Goal: Information Seeking & Learning: Learn about a topic

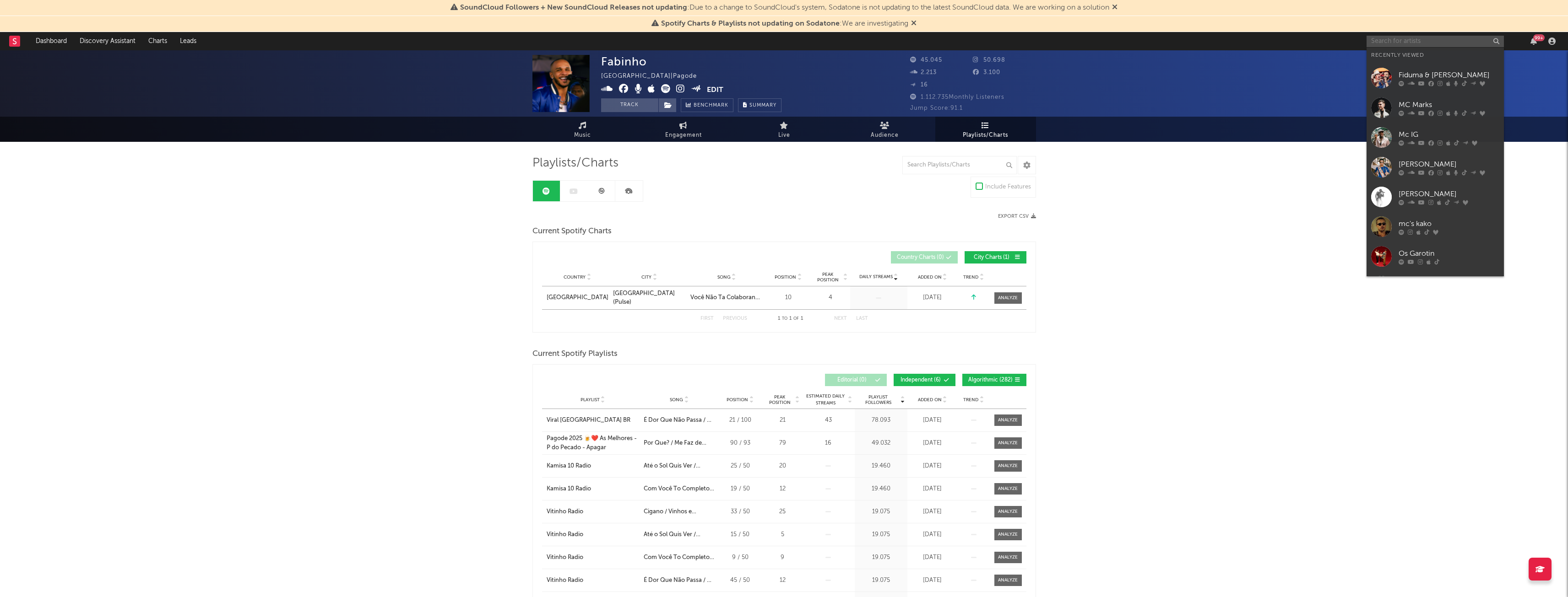
click at [1443, 39] on input "text" at bounding box center [1435, 41] width 138 height 12
type input "[PERSON_NAME]"
click at [1442, 63] on div "[PERSON_NAME]" at bounding box center [1449, 59] width 101 height 11
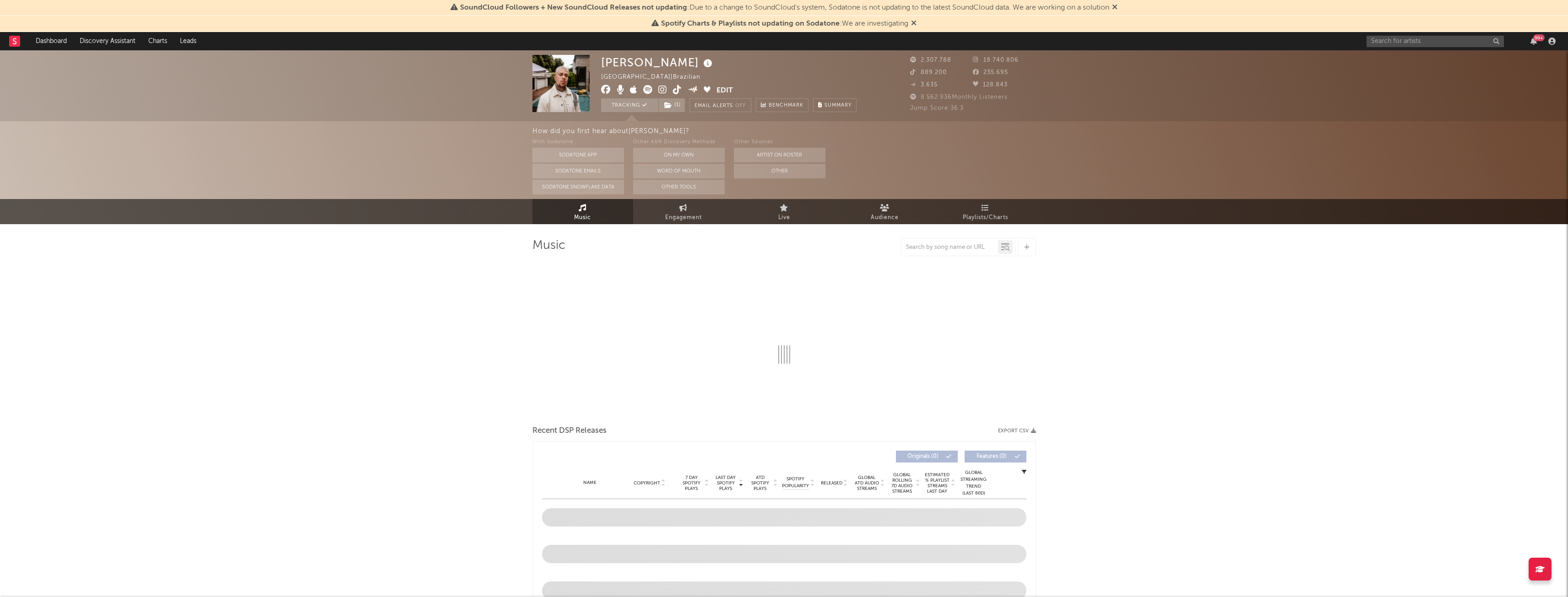
select select "6m"
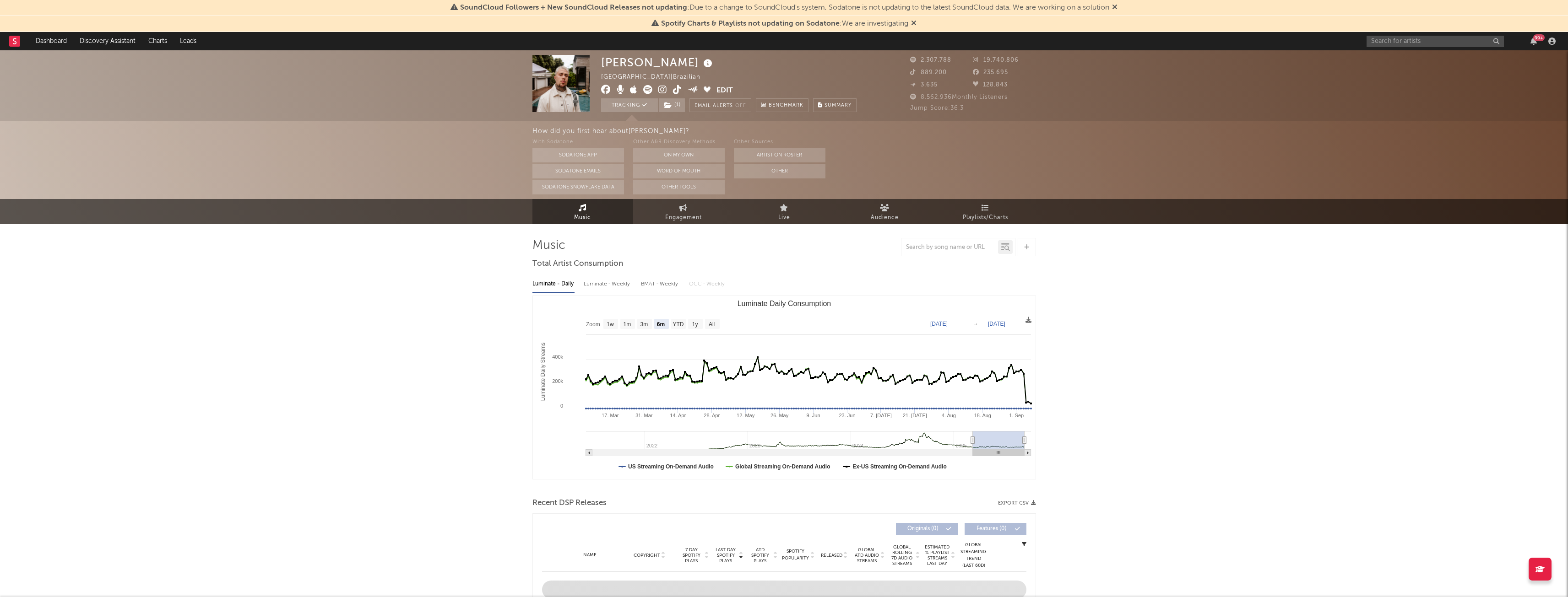
select select "6m"
click at [679, 214] on span "Engagement" at bounding box center [683, 218] width 37 height 11
select select "1w"
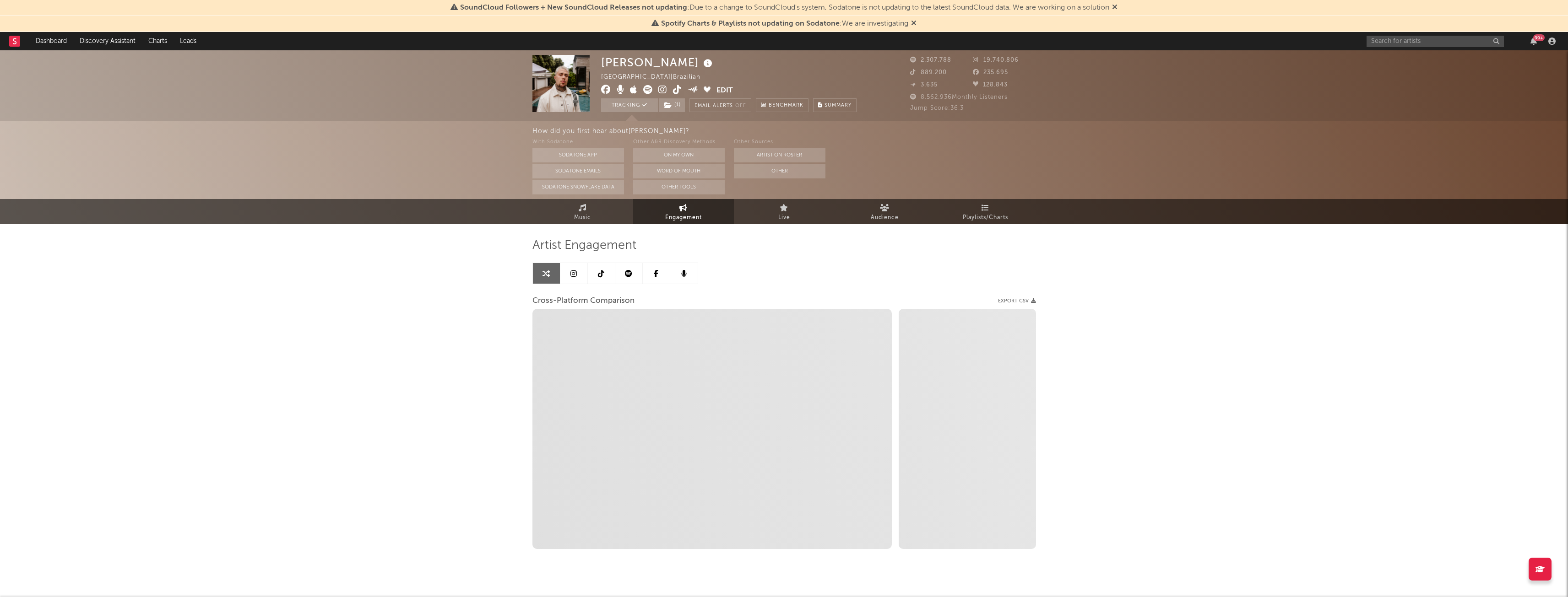
click at [1117, 4] on icon at bounding box center [1114, 7] width 6 height 7
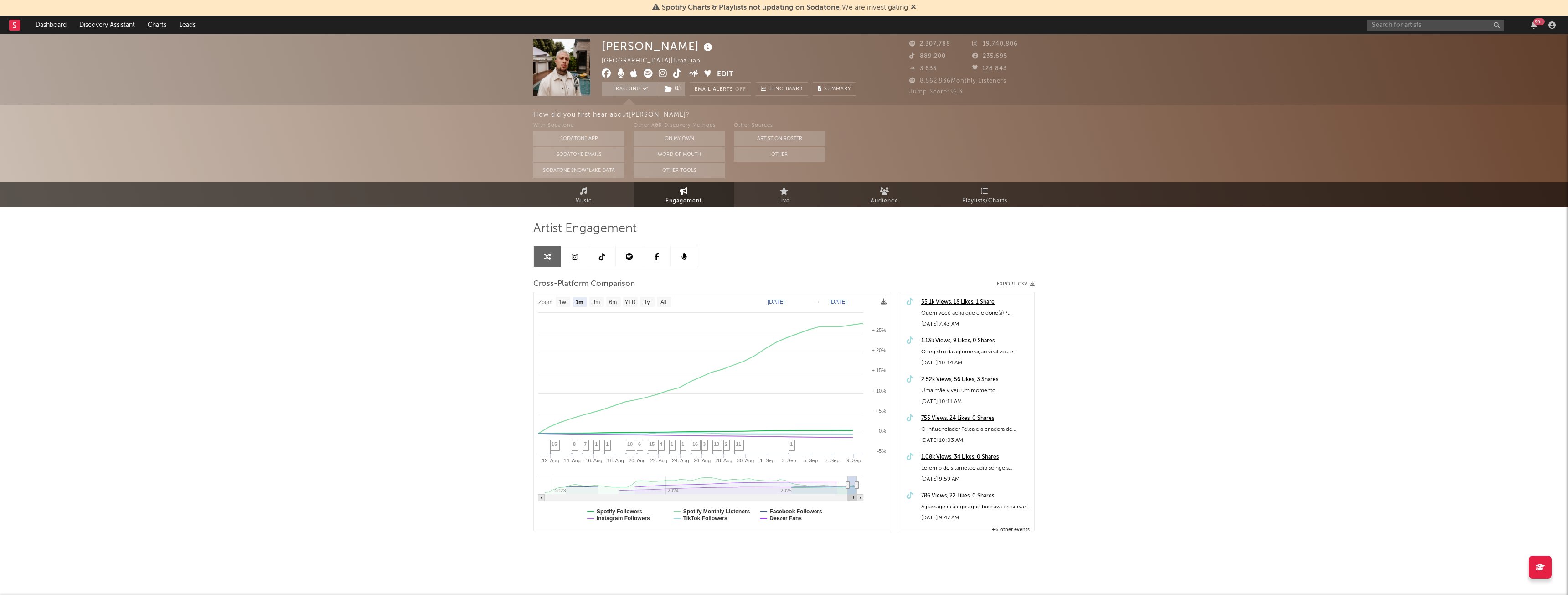
click at [914, 7] on icon at bounding box center [913, 7] width 5 height 7
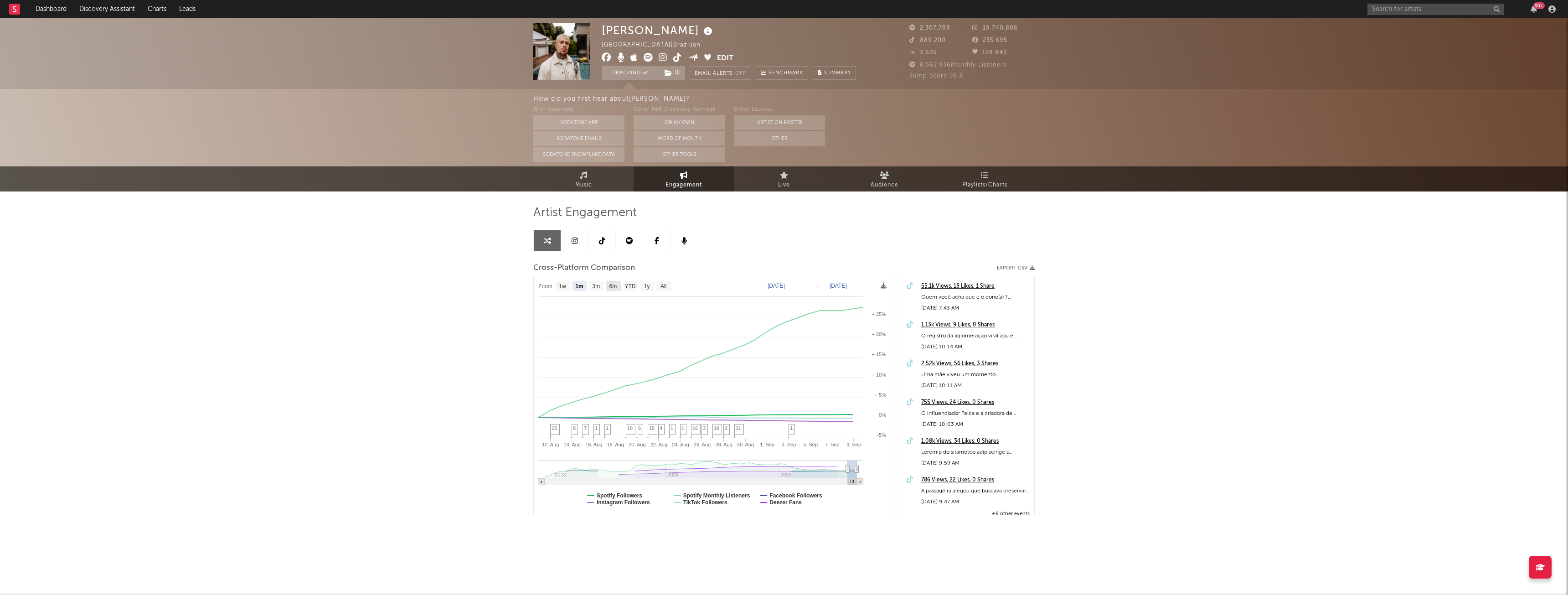
click at [615, 284] on text "6m" at bounding box center [613, 286] width 8 height 6
select select "6m"
type input "[DATE]"
select select "6m"
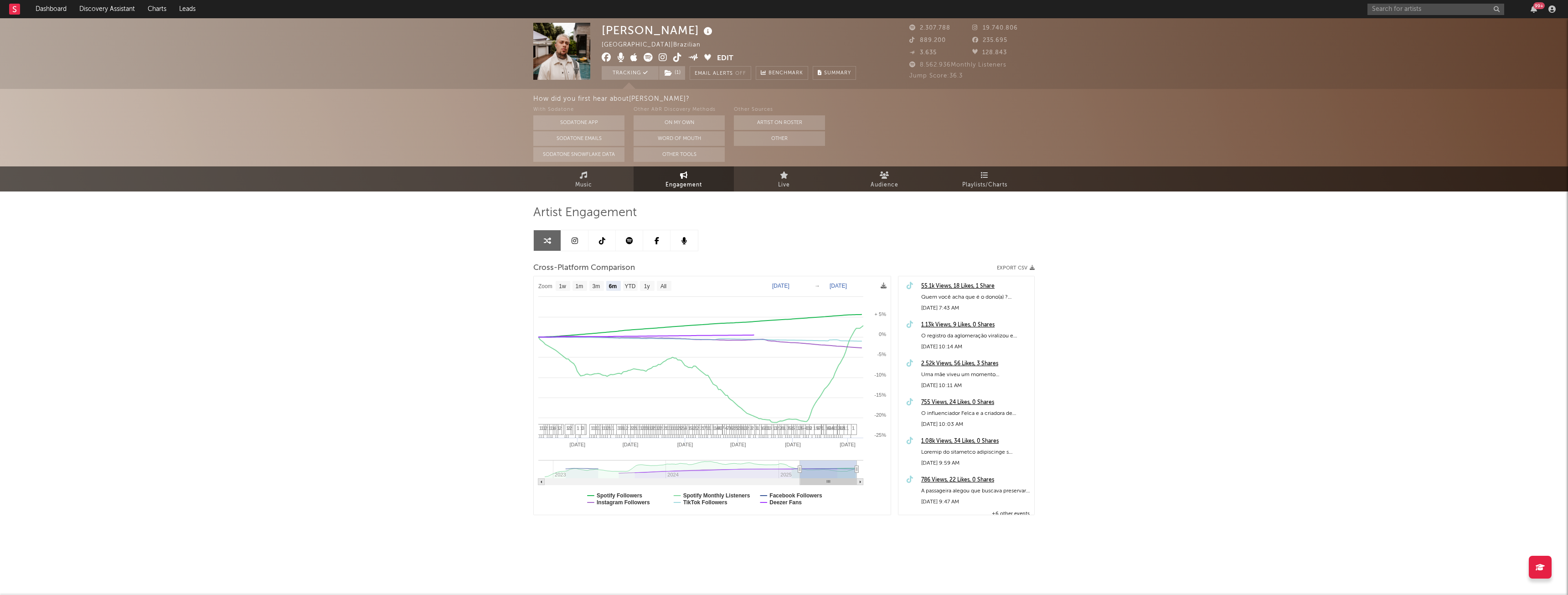
click at [119, 57] on div "[PERSON_NAME] | Brazilian Edit Tracking ( 1 ) Email Alerts Off Benchmark Summar…" at bounding box center [784, 54] width 1568 height 71
